Goal: Task Accomplishment & Management: Manage account settings

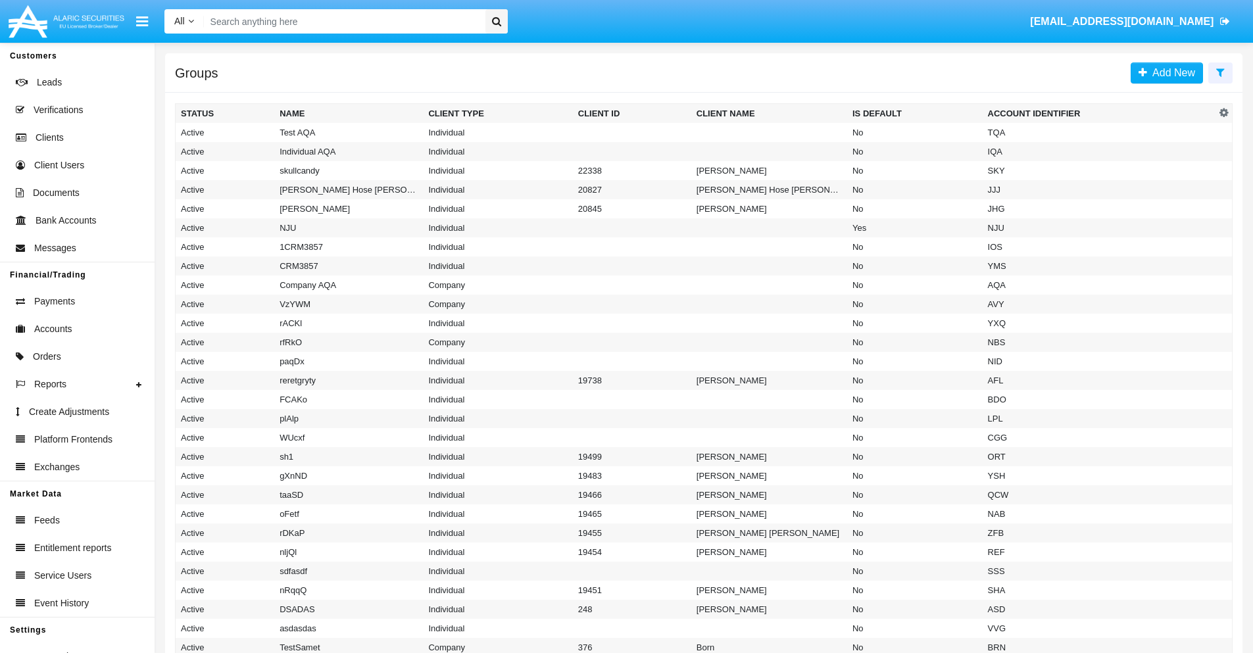
click at [1220, 72] on icon at bounding box center [1220, 72] width 9 height 11
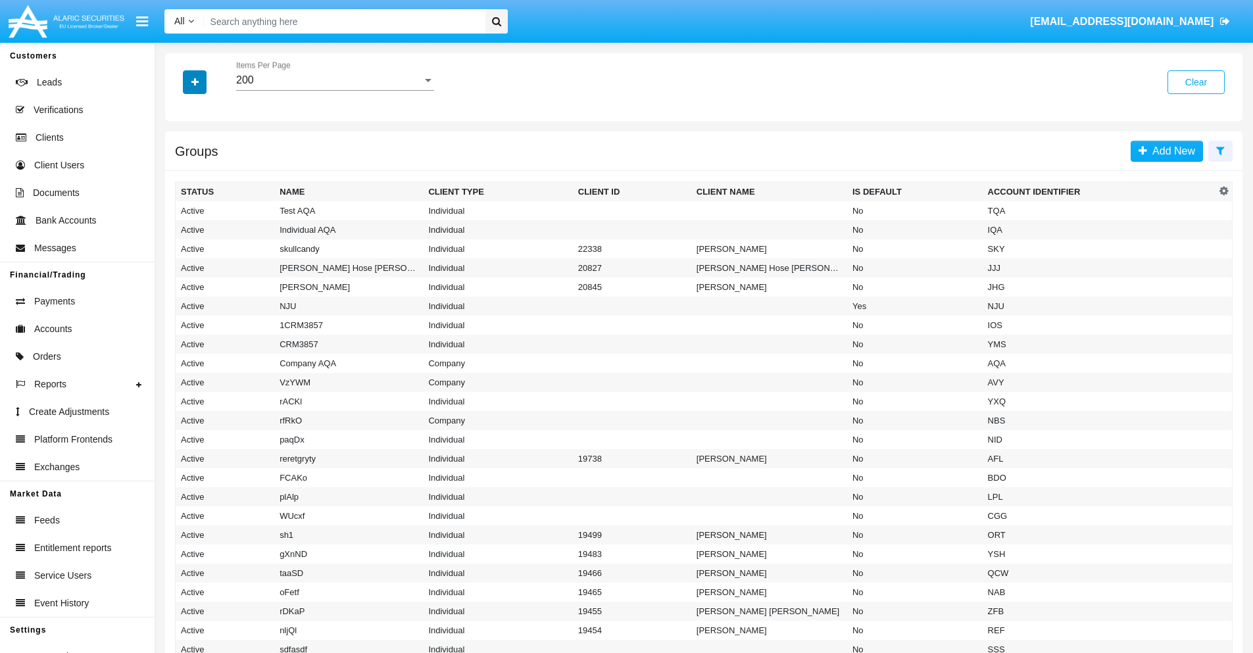
click at [195, 82] on icon "button" at bounding box center [194, 82] width 7 height 9
click at [232, 224] on span "Account Identifier" at bounding box center [232, 224] width 82 height 16
click at [181, 229] on input "Account Identifier" at bounding box center [180, 229] width 1 height 1
checkbox input "true"
click at [195, 82] on icon "button" at bounding box center [194, 82] width 7 height 9
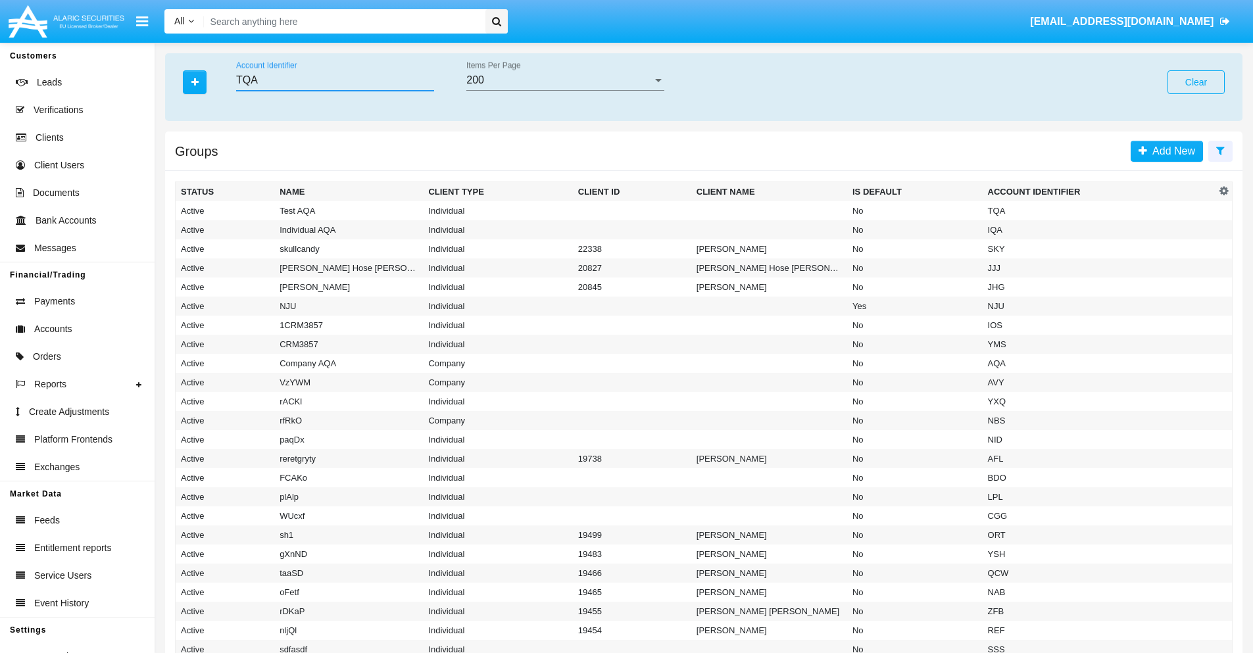
click at [335, 80] on input "TQA" at bounding box center [335, 80] width 198 height 12
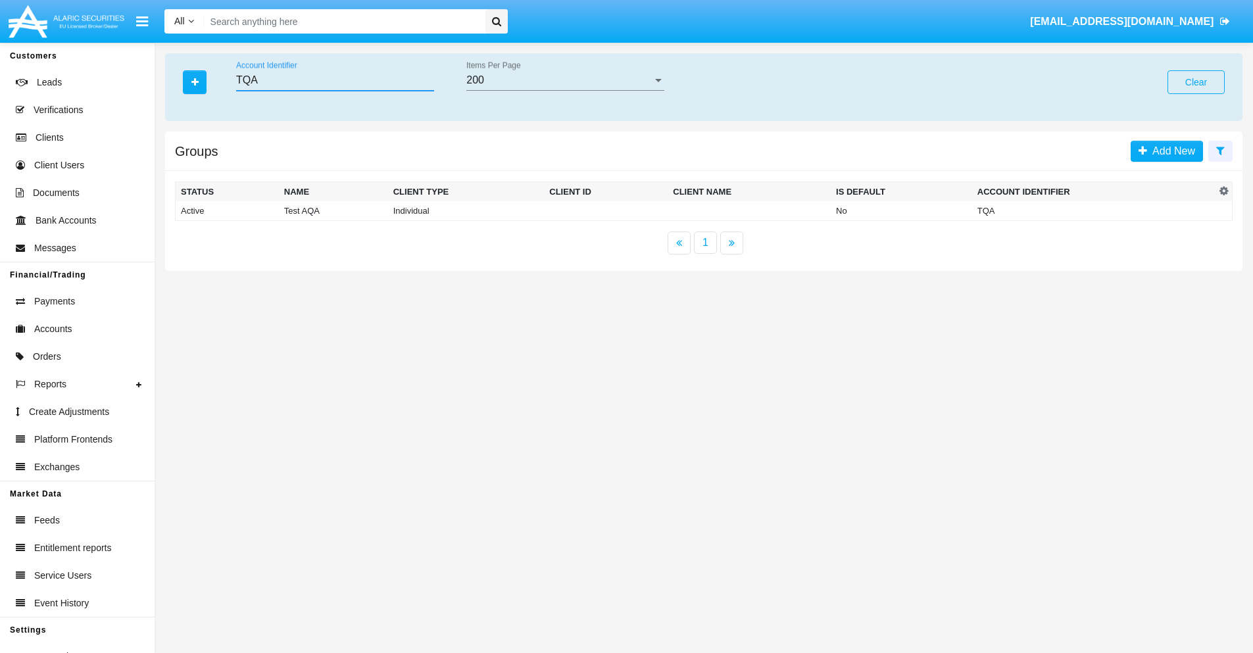
type input "TQA"
click at [1094, 210] on td "TQA" at bounding box center [1094, 211] width 244 height 20
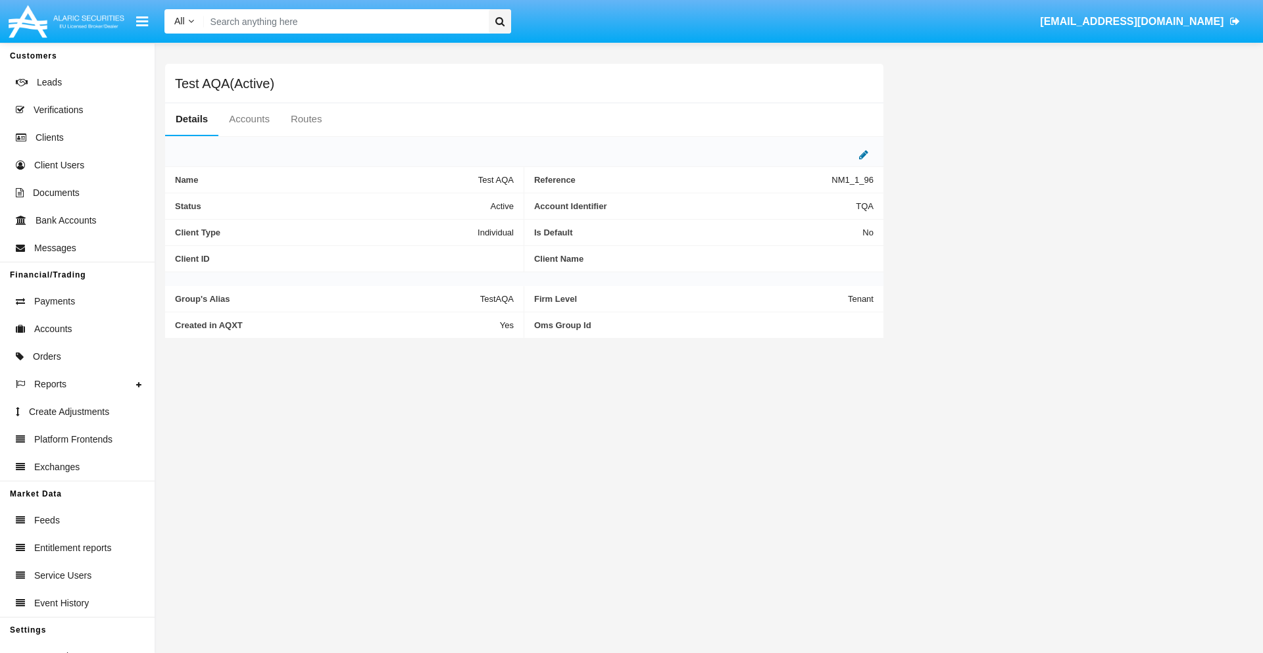
click at [864, 155] on icon at bounding box center [863, 154] width 9 height 11
click at [454, 203] on div "Active" at bounding box center [448, 202] width 107 height 11
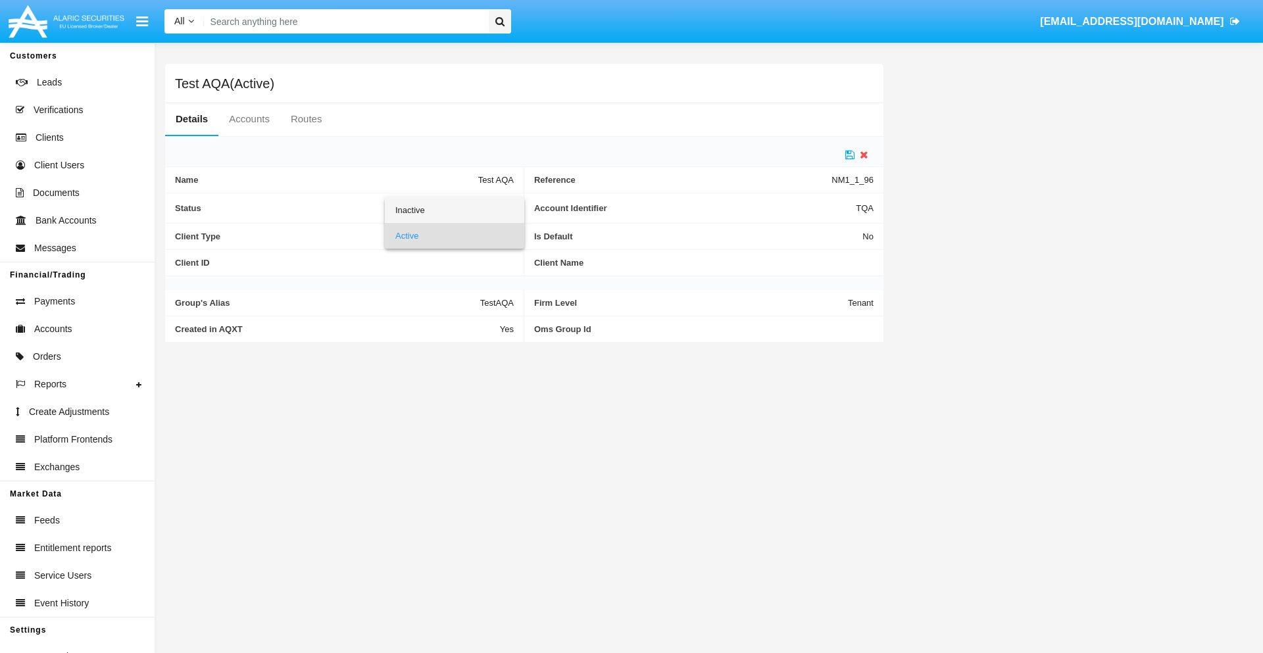
click at [454, 210] on span "Inactive" at bounding box center [454, 210] width 118 height 26
click at [850, 155] on icon at bounding box center [849, 154] width 9 height 11
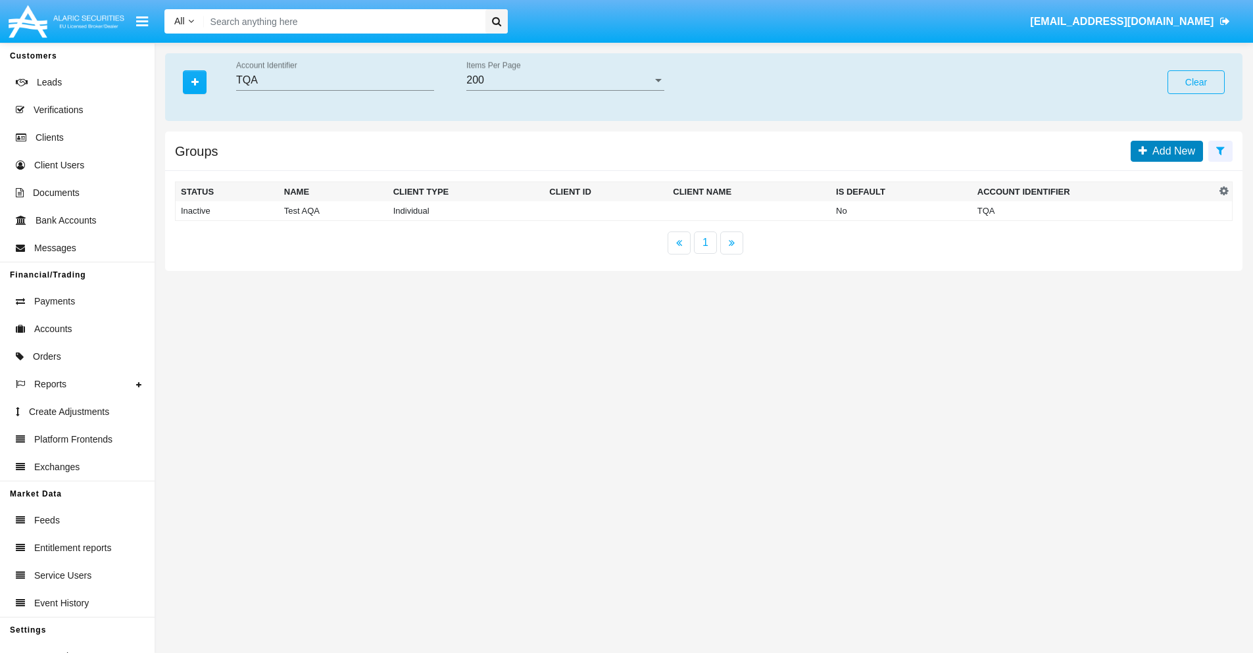
click at [1171, 151] on span "Add New" at bounding box center [1171, 150] width 48 height 11
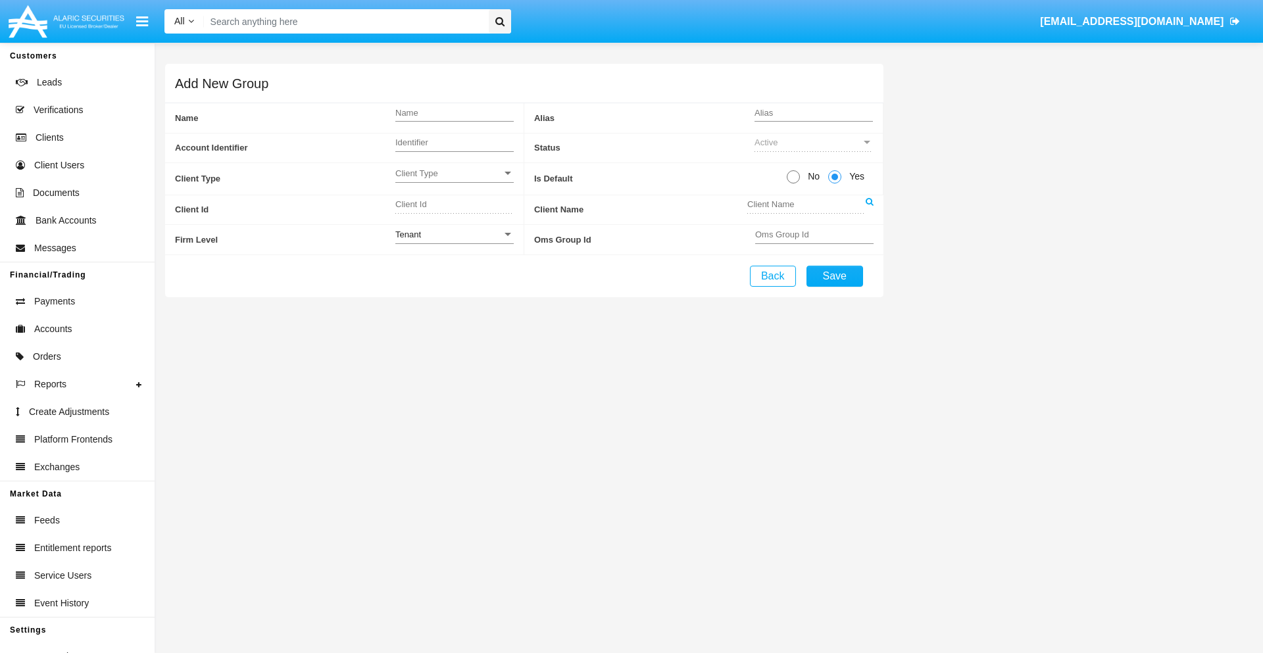
click at [454, 173] on span "Client Type" at bounding box center [448, 173] width 107 height 11
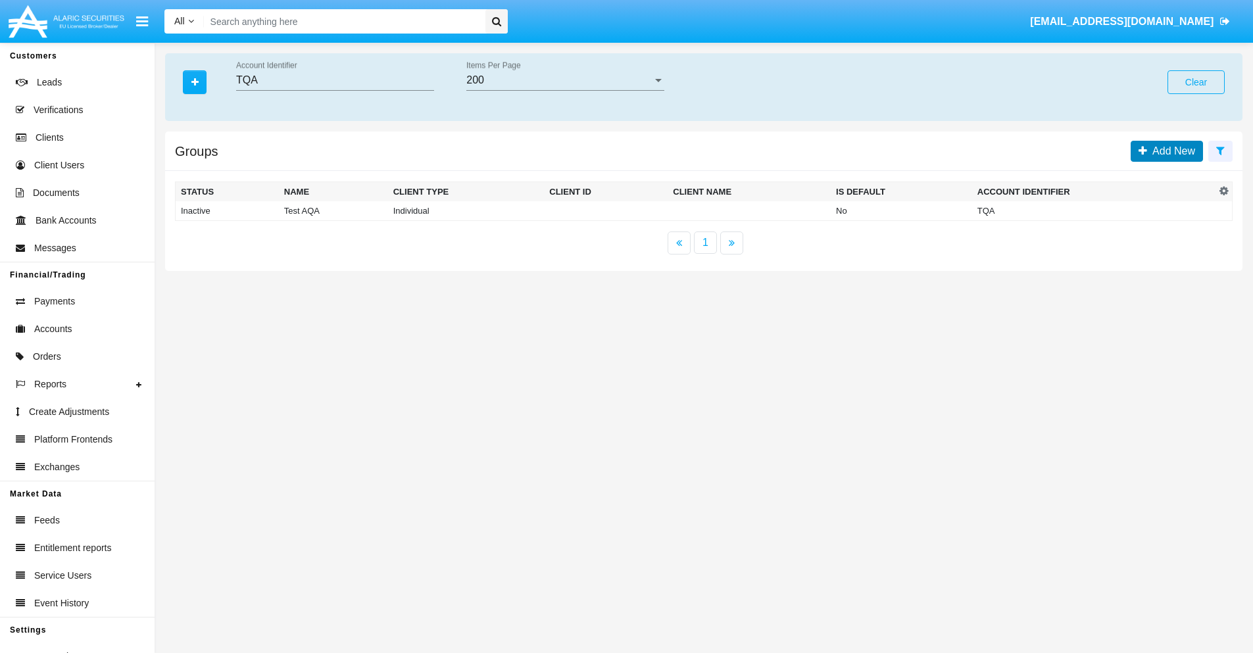
click at [1171, 151] on span "Add New" at bounding box center [1171, 150] width 48 height 11
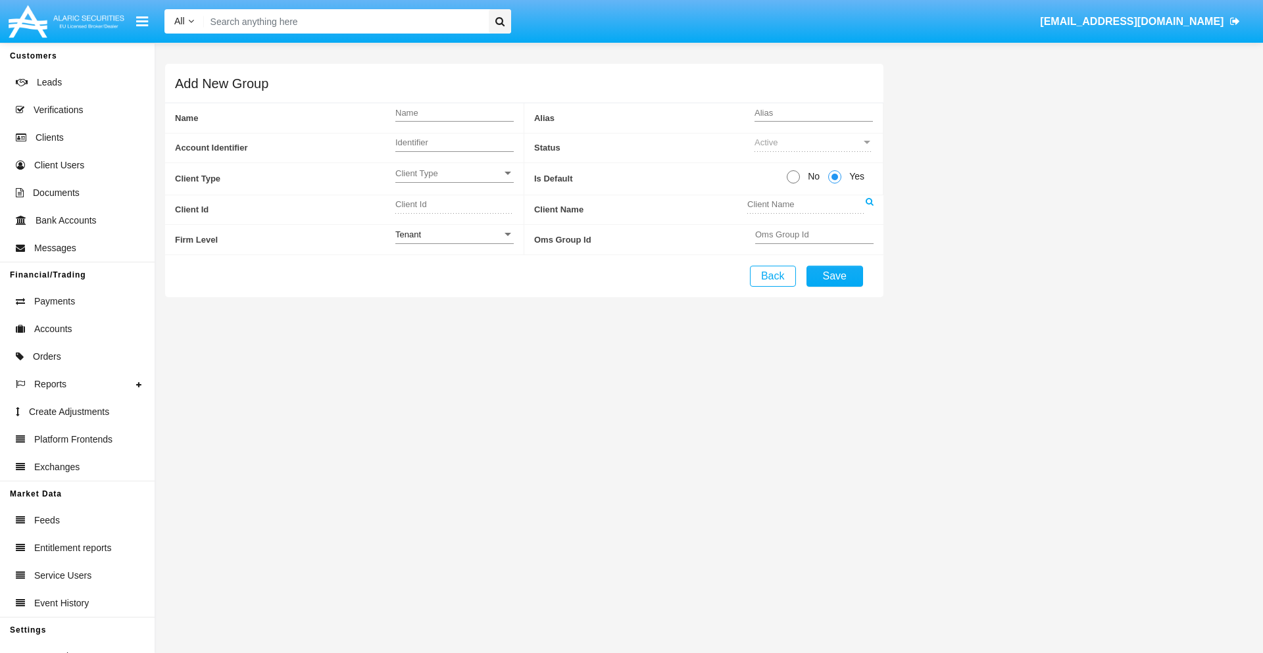
click at [811, 176] on span "No" at bounding box center [811, 177] width 23 height 14
click at [793, 184] on input "No" at bounding box center [793, 184] width 1 height 1
radio input "true"
click at [454, 234] on div "Tenant" at bounding box center [448, 234] width 107 height 11
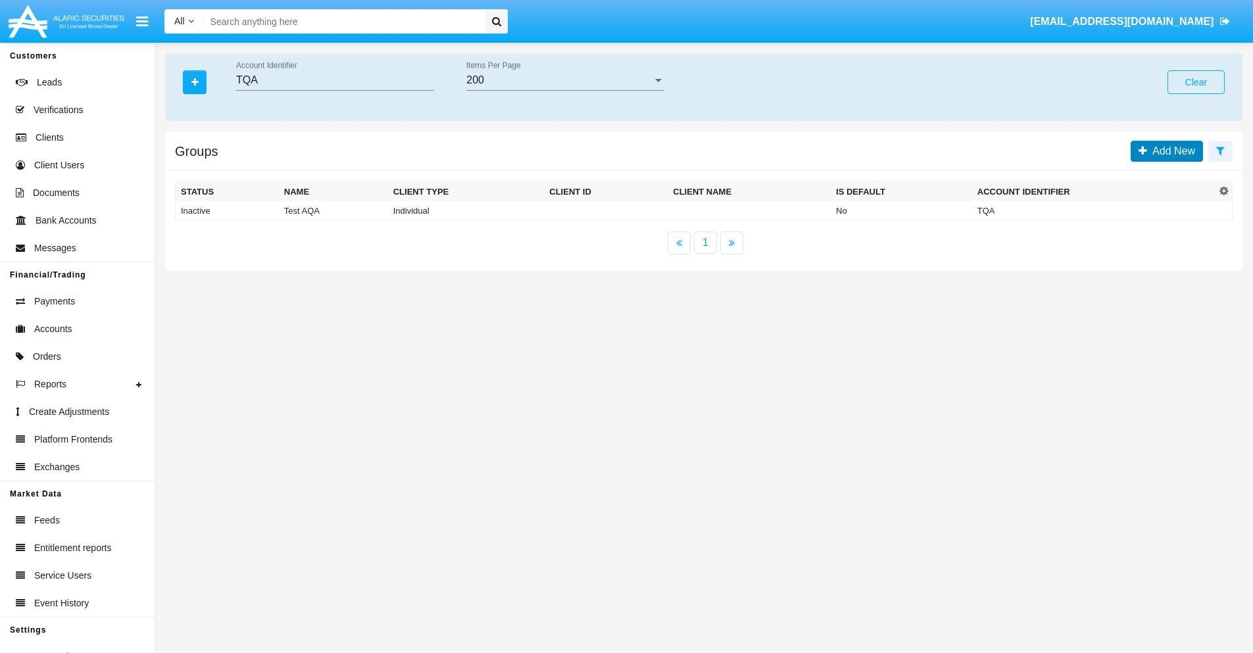
click at [1171, 151] on span "Add New" at bounding box center [1171, 150] width 48 height 11
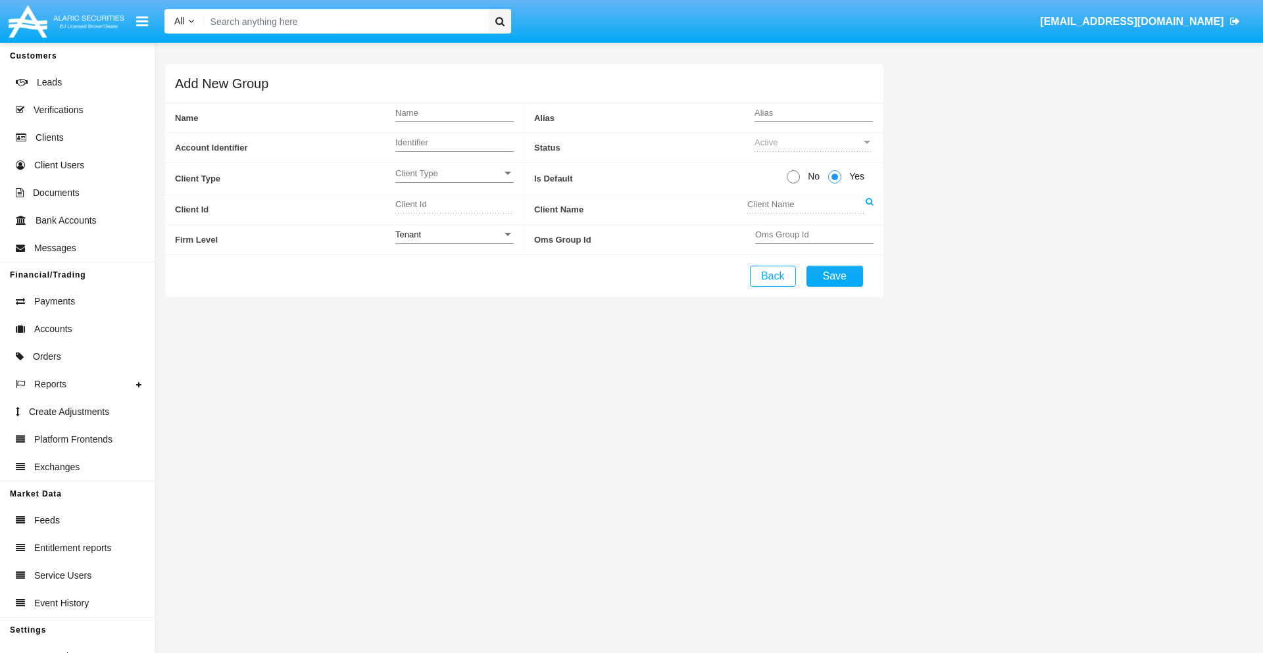
click at [811, 176] on span "No" at bounding box center [811, 177] width 23 height 14
click at [793, 184] on input "No" at bounding box center [793, 184] width 1 height 1
radio input "true"
click at [454, 173] on span "Client Type" at bounding box center [448, 173] width 107 height 11
click at [454, 180] on span "Individual" at bounding box center [454, 181] width 118 height 26
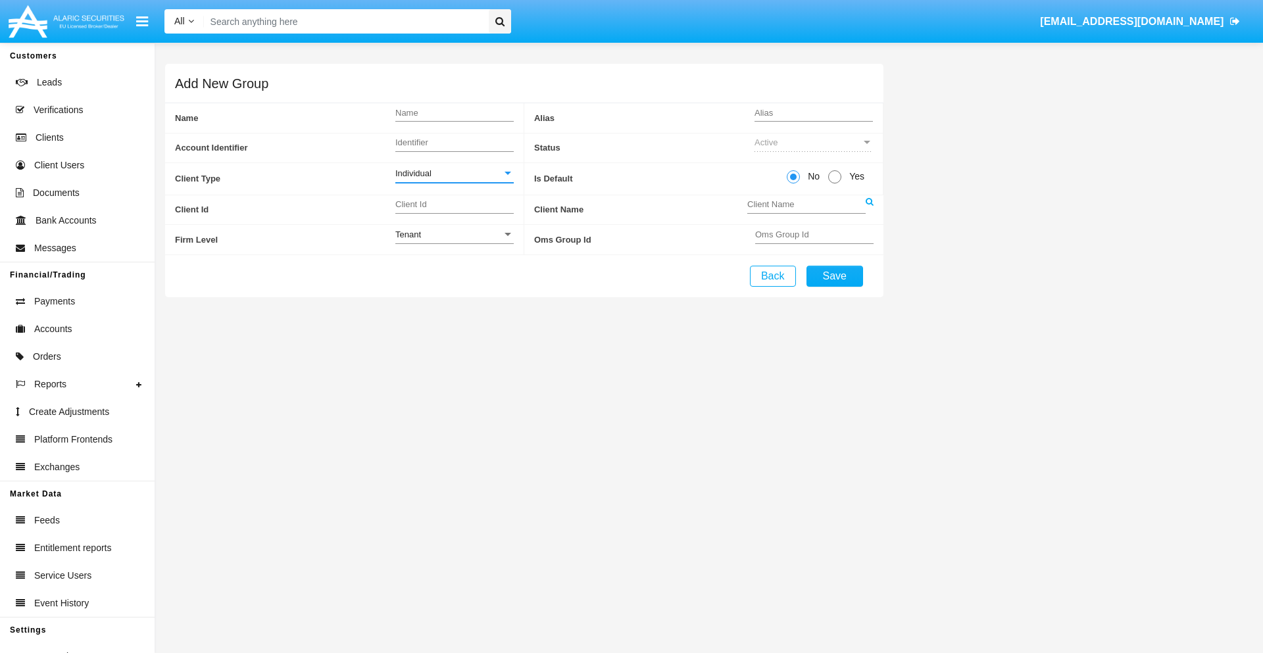
click at [869, 209] on link at bounding box center [870, 210] width 8 height 30
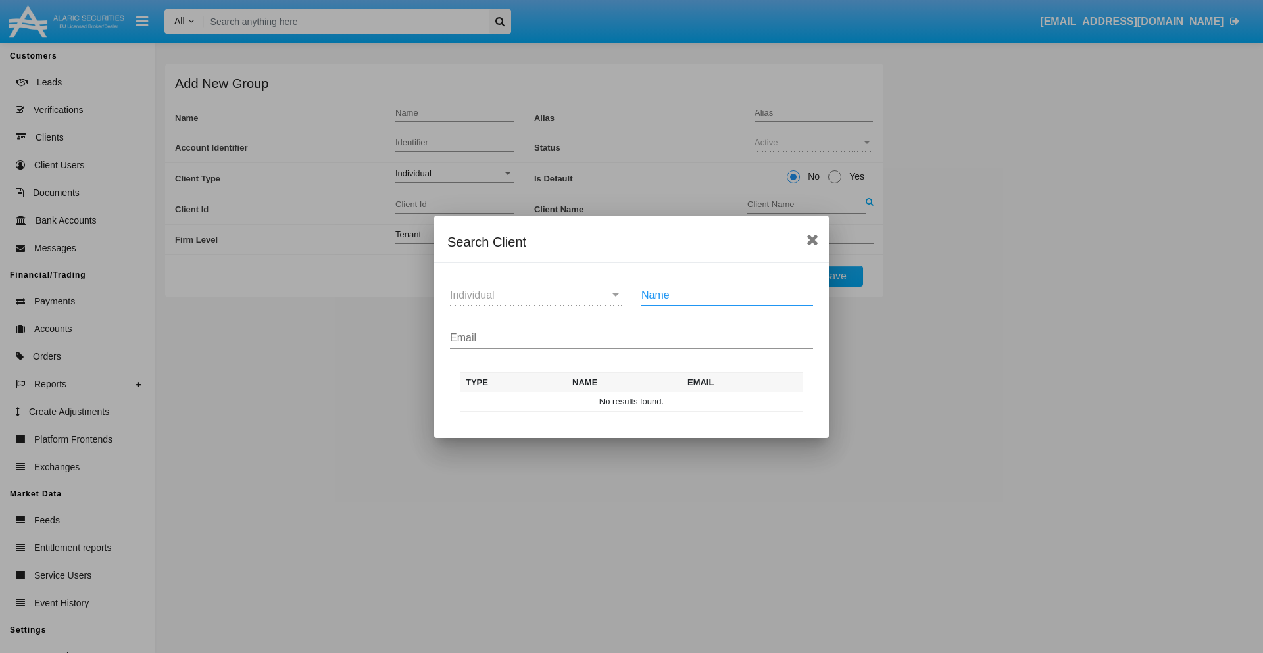
click at [631, 337] on input "Email" at bounding box center [631, 338] width 363 height 12
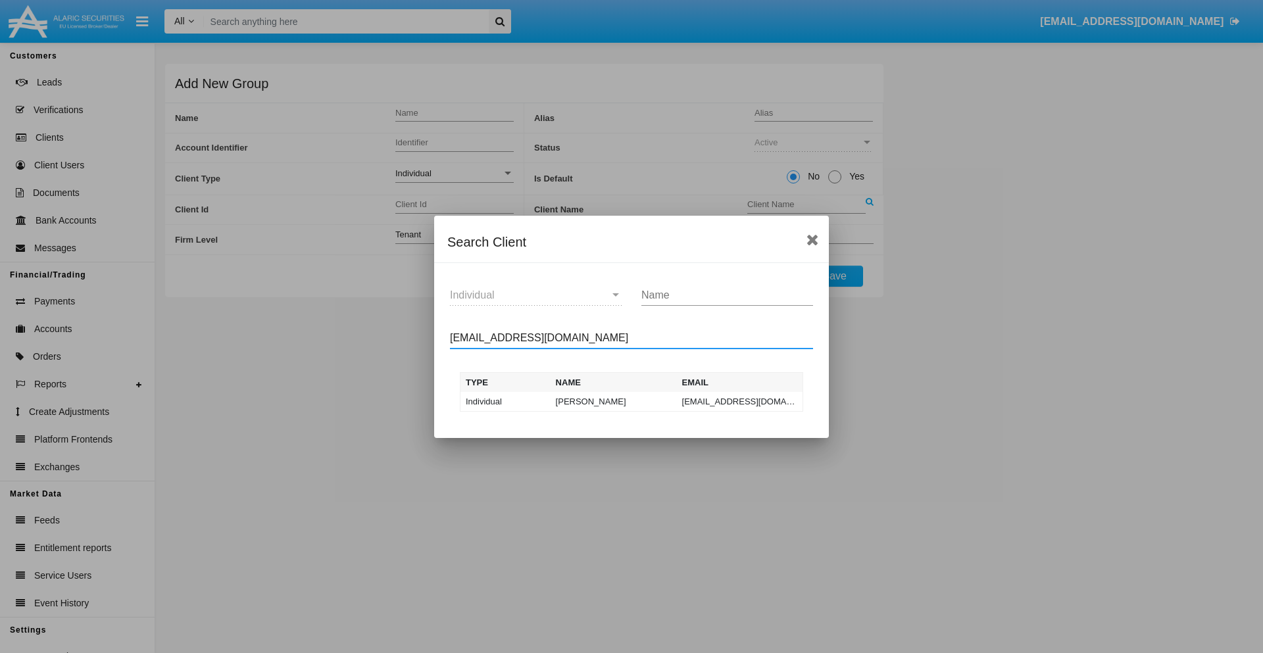
type input "test-user-owl@aqa.com"
